Goal: Find specific page/section: Find specific page/section

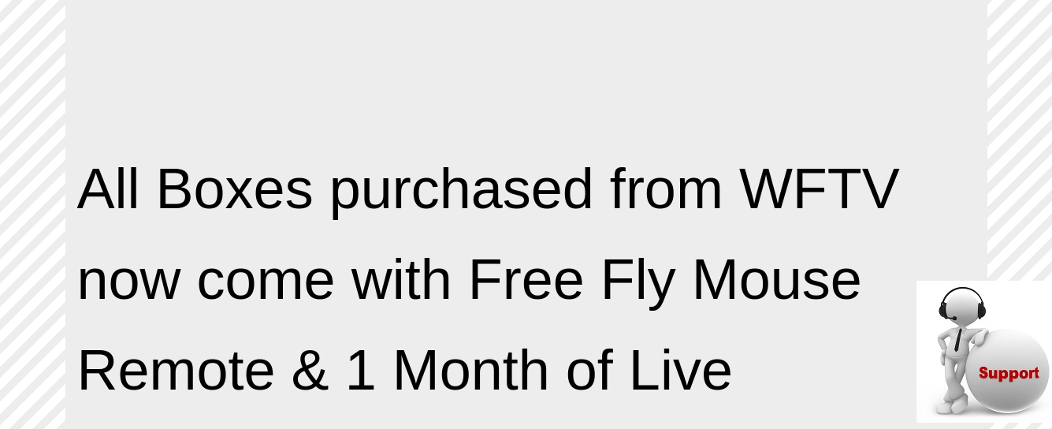
scroll to position [1665, 0]
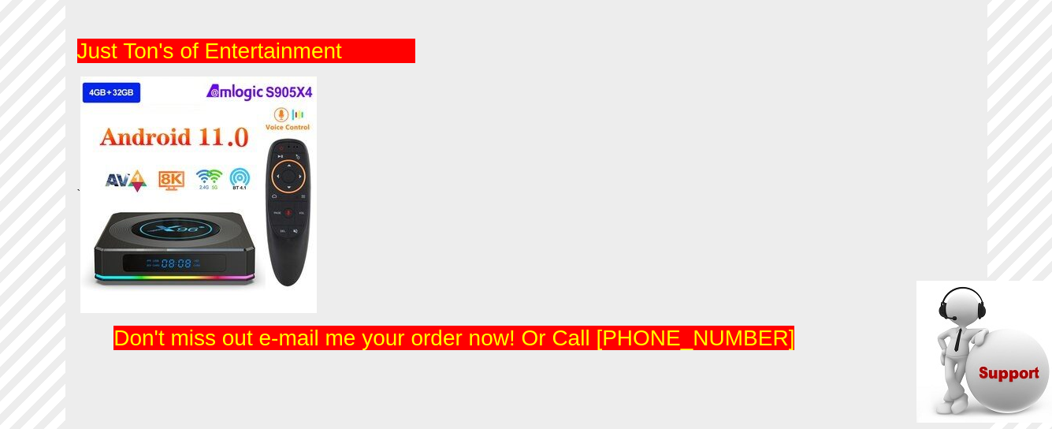
drag, startPoint x: 1968, startPoint y: 317, endPoint x: 1049, endPoint y: 285, distance: 919.9
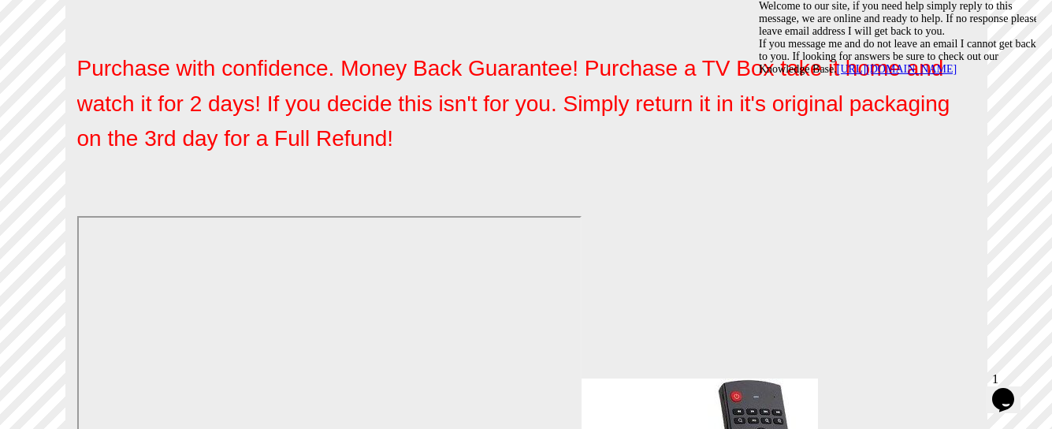
scroll to position [2998, 0]
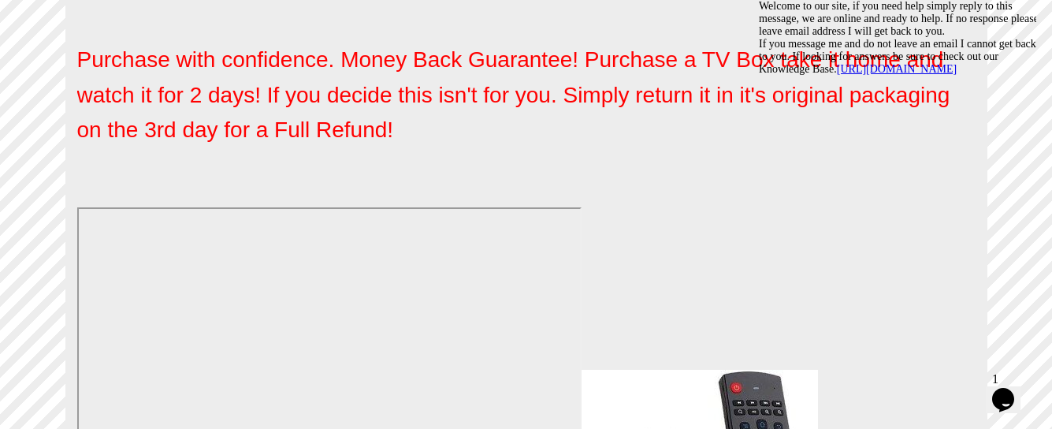
click at [901, 75] on link "https://windsorfreetv.tawk.help/" at bounding box center [897, 69] width 120 height 12
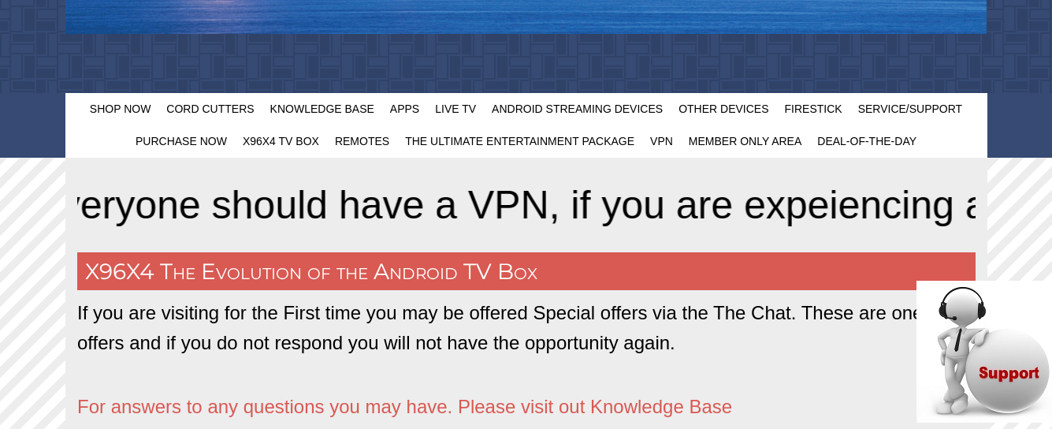
scroll to position [595, 0]
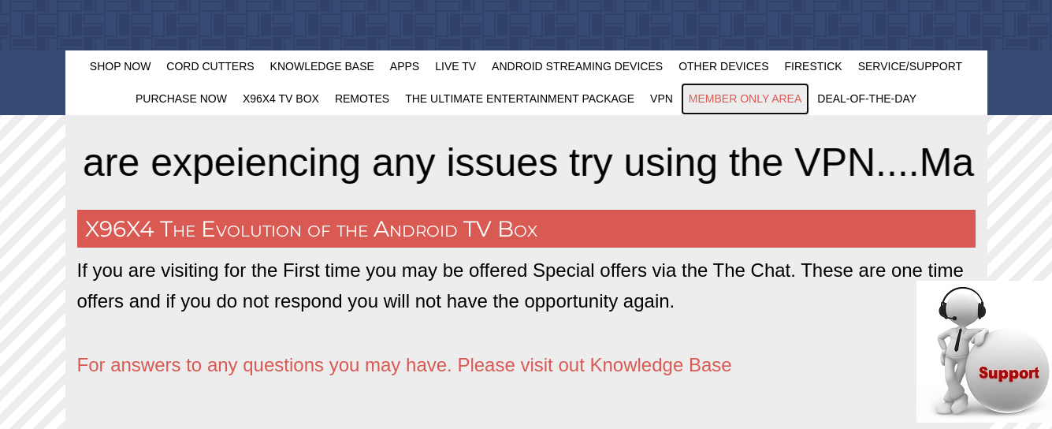
click at [774, 99] on span "Member Only Area" at bounding box center [745, 98] width 113 height 13
